Goal: Information Seeking & Learning: Learn about a topic

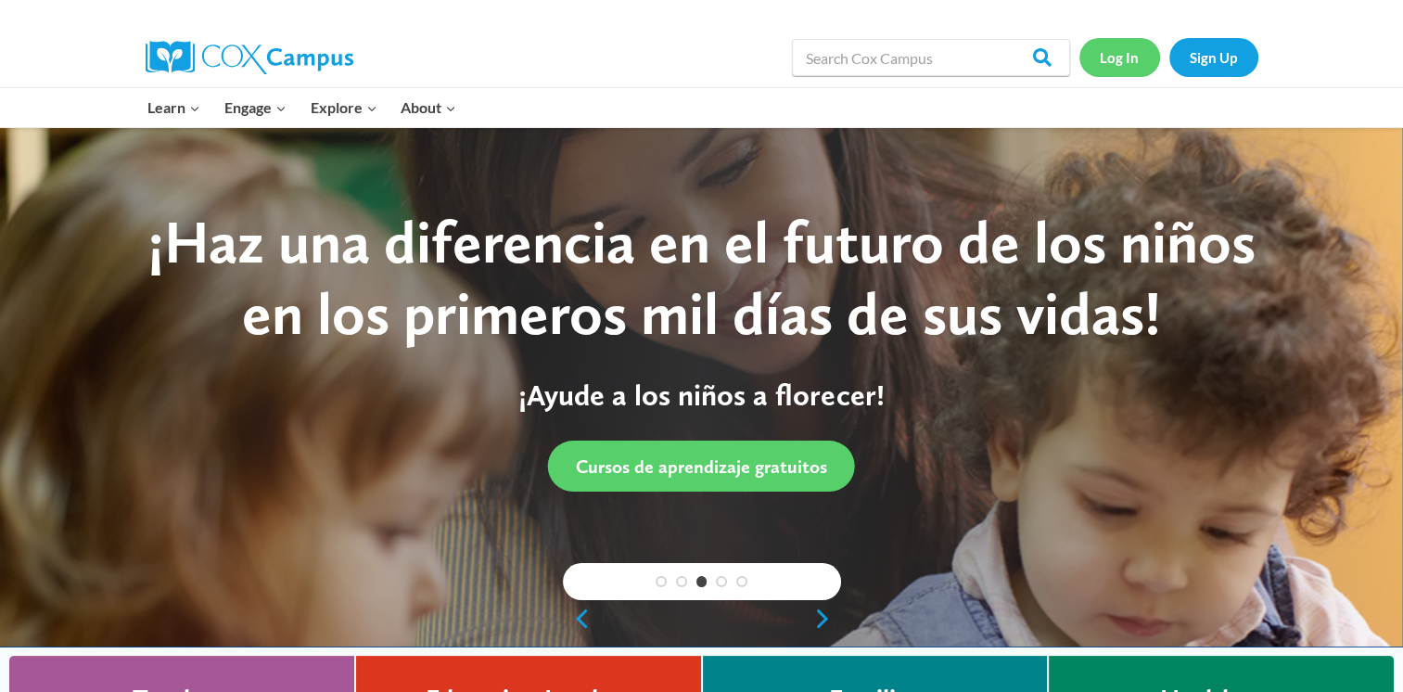
click at [1134, 67] on link "Log In" at bounding box center [1119, 57] width 81 height 38
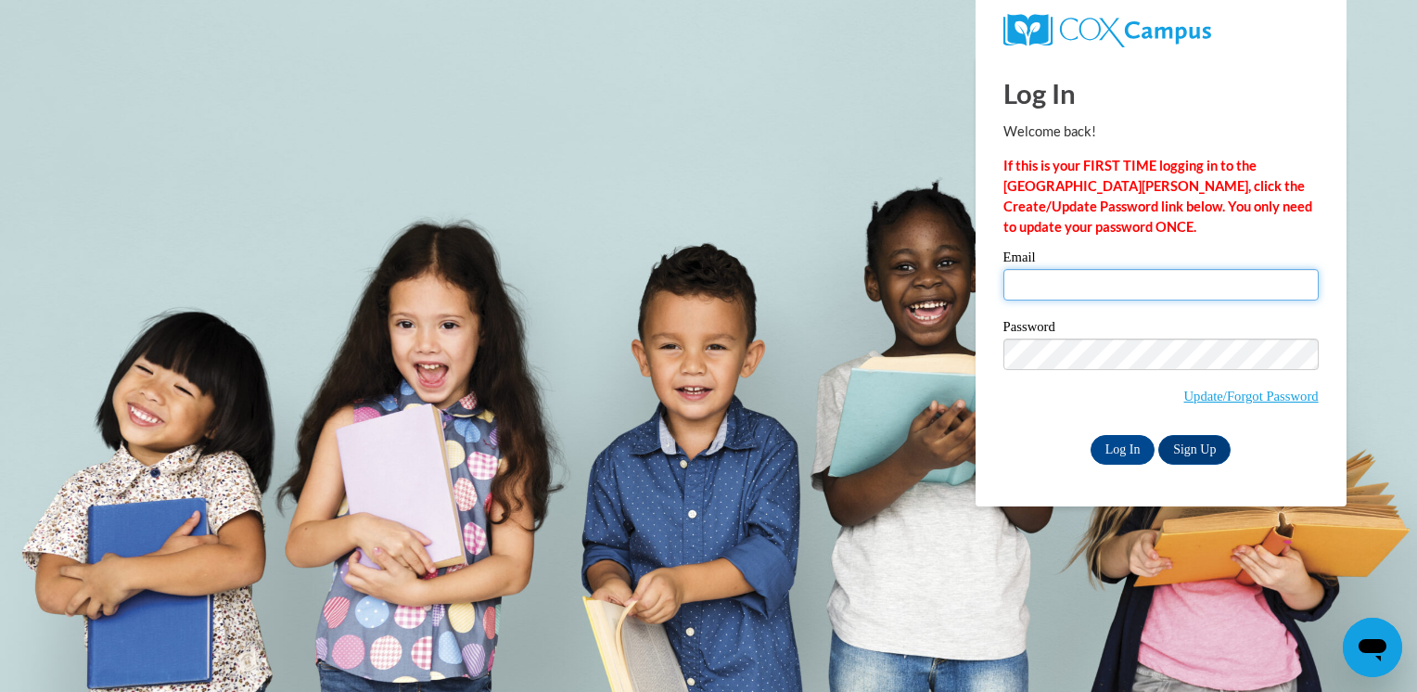
click at [1094, 276] on input "Email" at bounding box center [1160, 285] width 315 height 32
type input "[EMAIL_ADDRESS][DOMAIN_NAME]"
click at [1115, 449] on input "Log In" at bounding box center [1122, 450] width 65 height 30
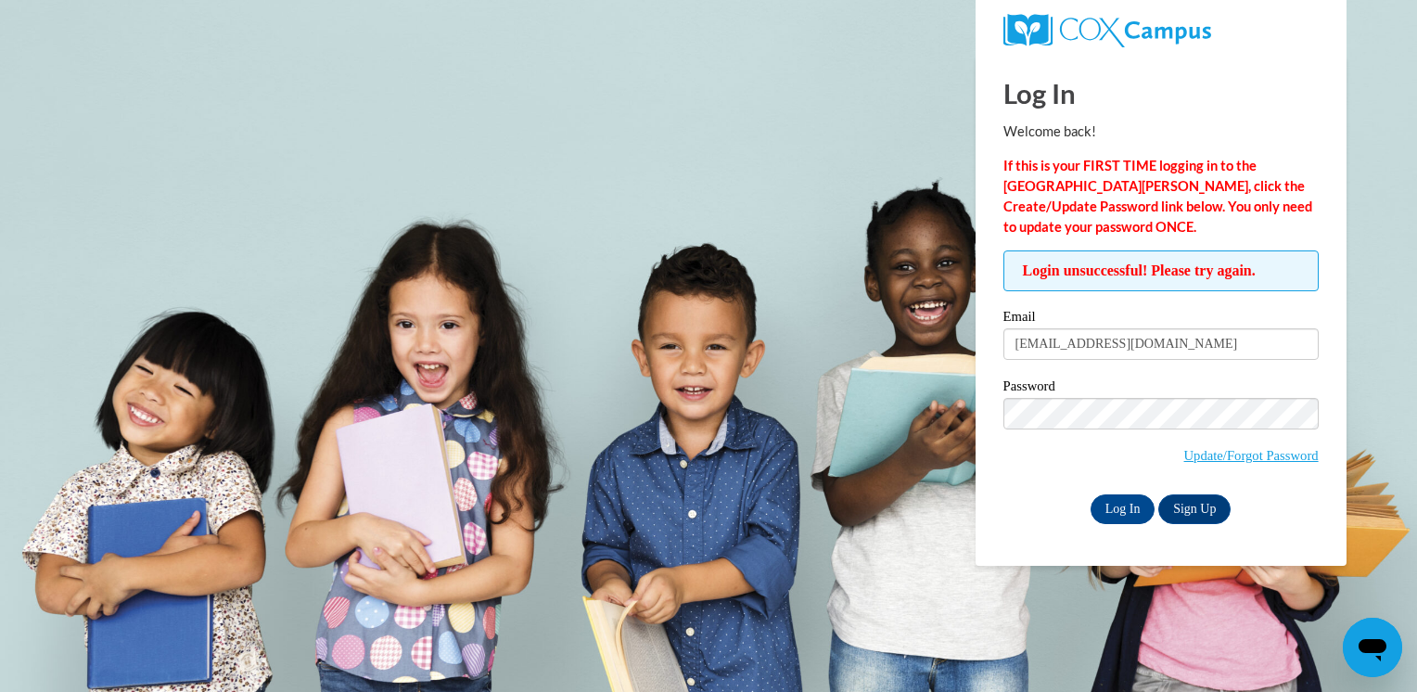
click at [708, 491] on body "Log In Welcome back! If this is your FIRST TIME logging in to the [GEOGRAPHIC_D…" at bounding box center [708, 346] width 1417 height 692
click at [1115, 505] on input "Log In" at bounding box center [1122, 509] width 65 height 30
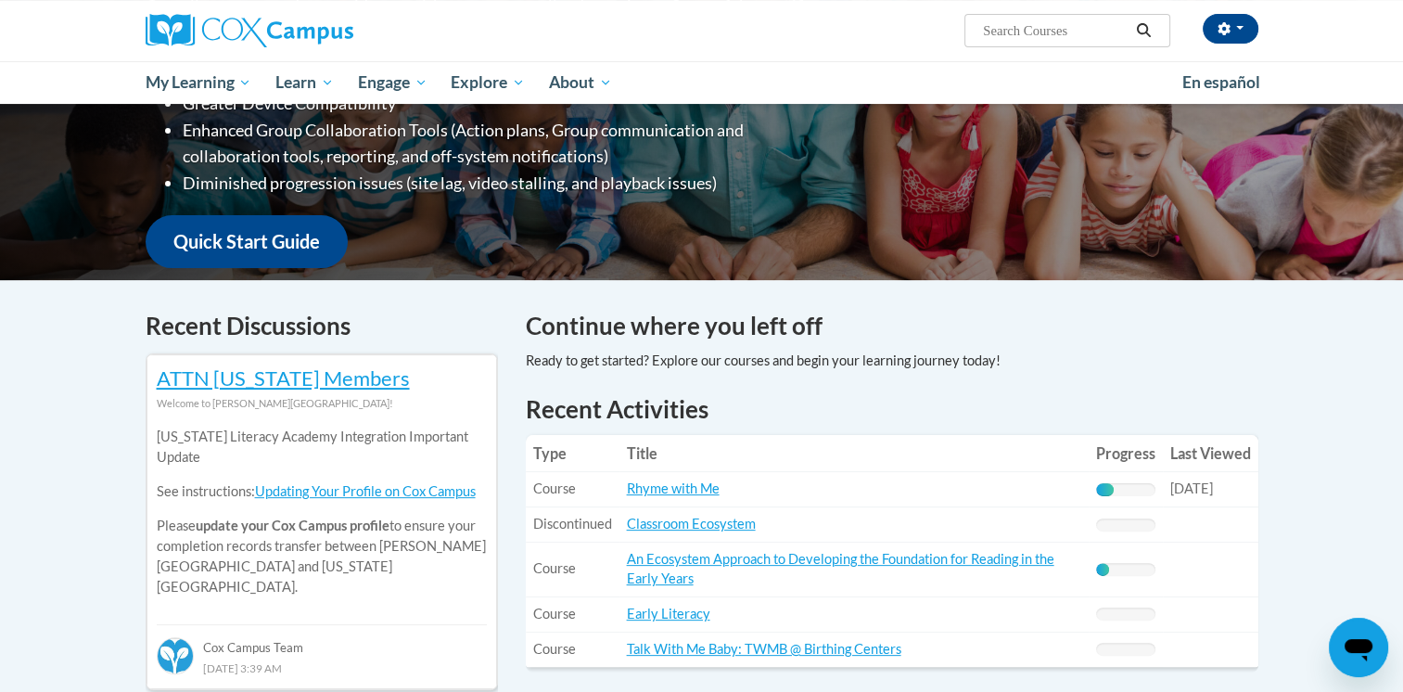
scroll to position [556, 0]
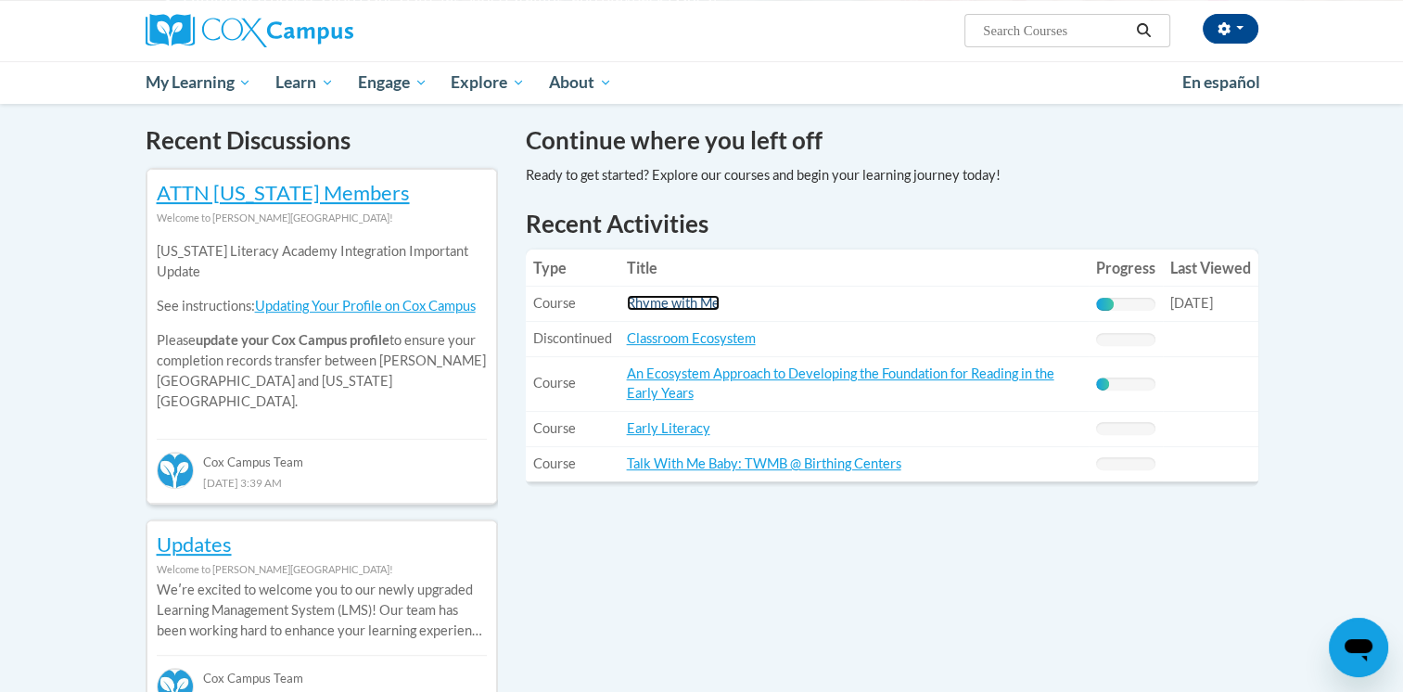
click at [695, 300] on link "Rhyme with Me" at bounding box center [673, 303] width 93 height 16
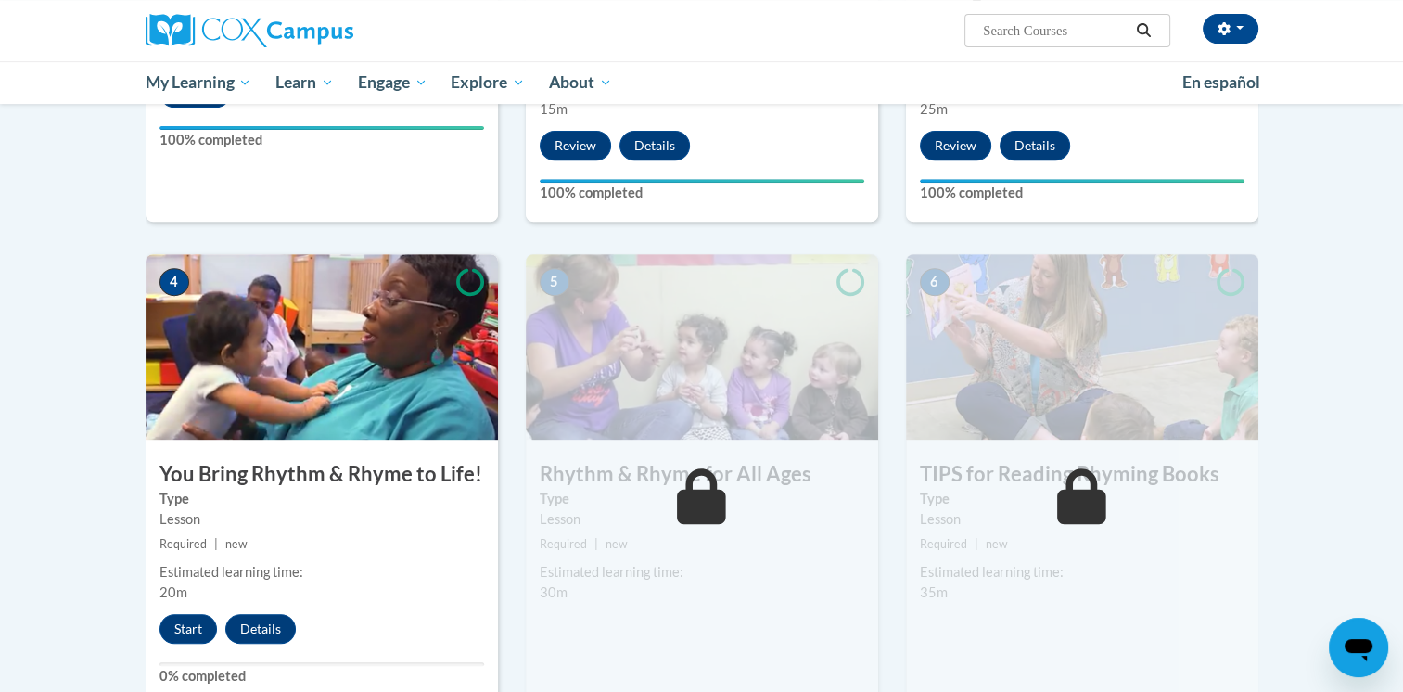
scroll to position [927, 0]
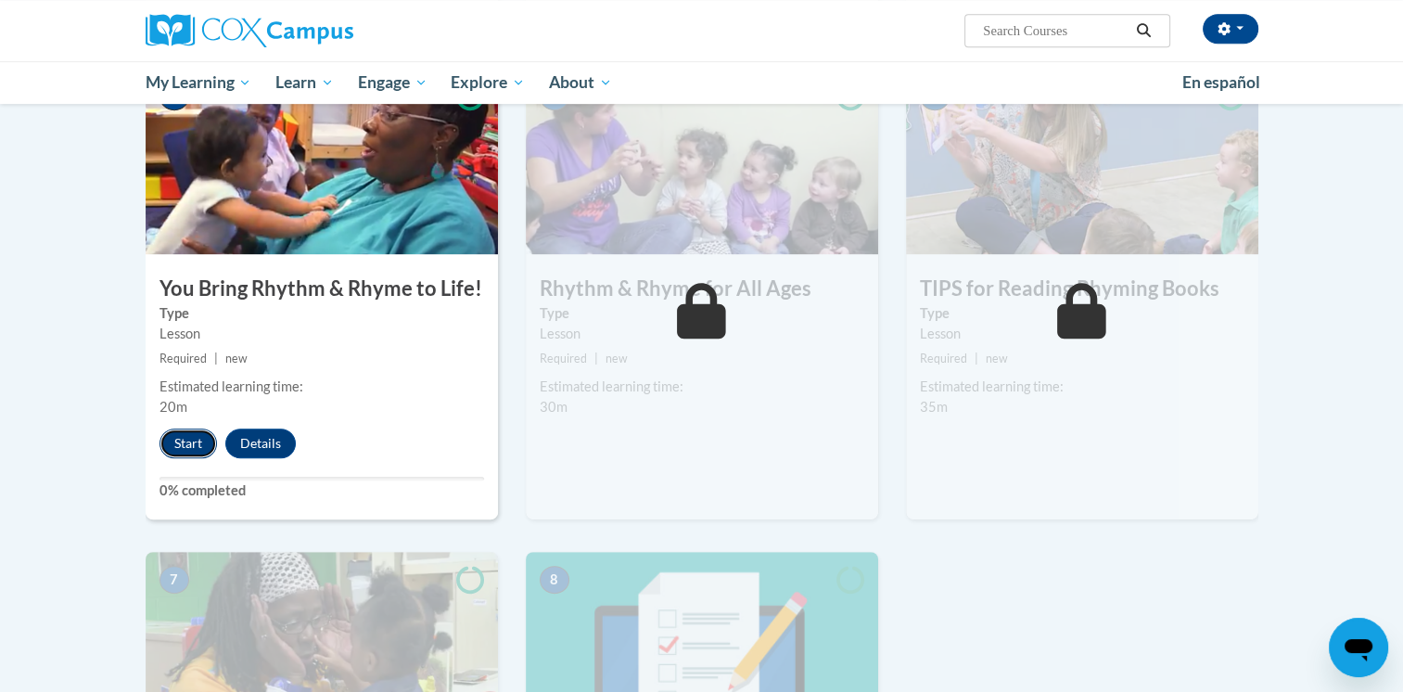
click at [163, 438] on button "Start" at bounding box center [187, 443] width 57 height 30
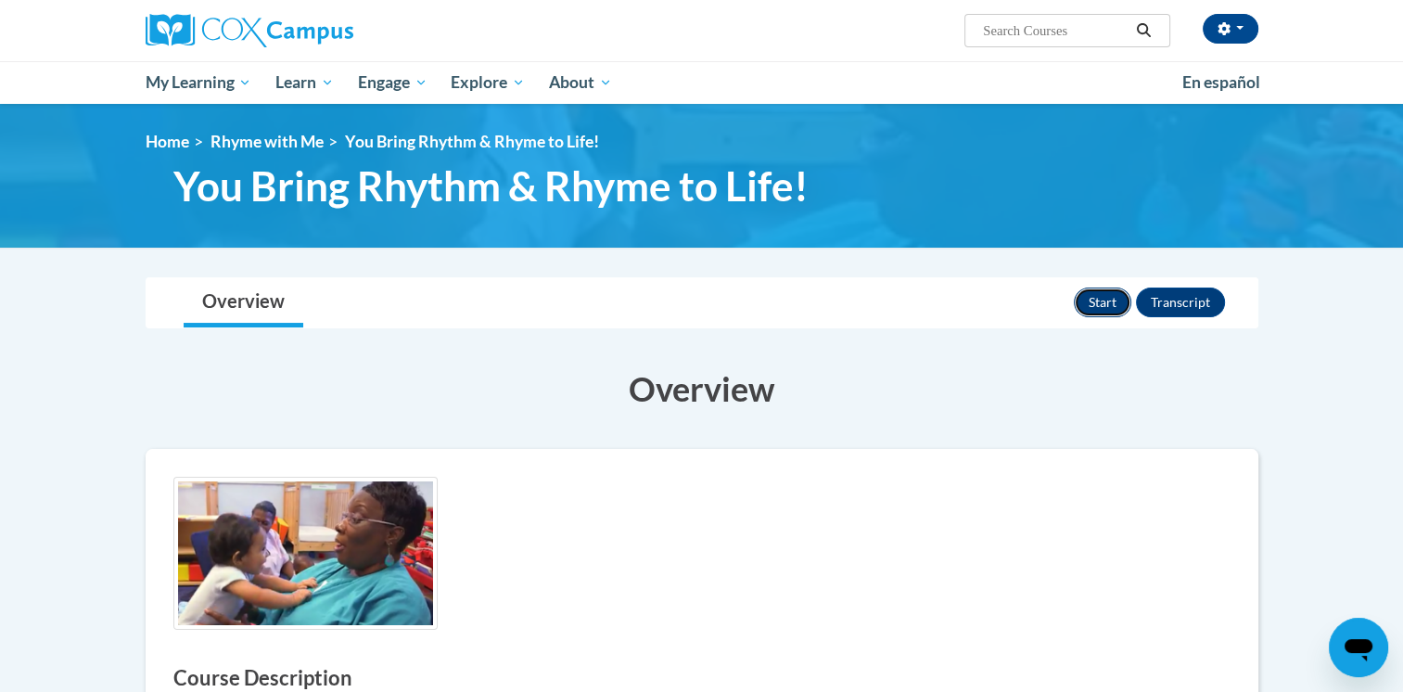
click at [1094, 308] on button "Start" at bounding box center [1102, 302] width 57 height 30
